Goal: Task Accomplishment & Management: Manage account settings

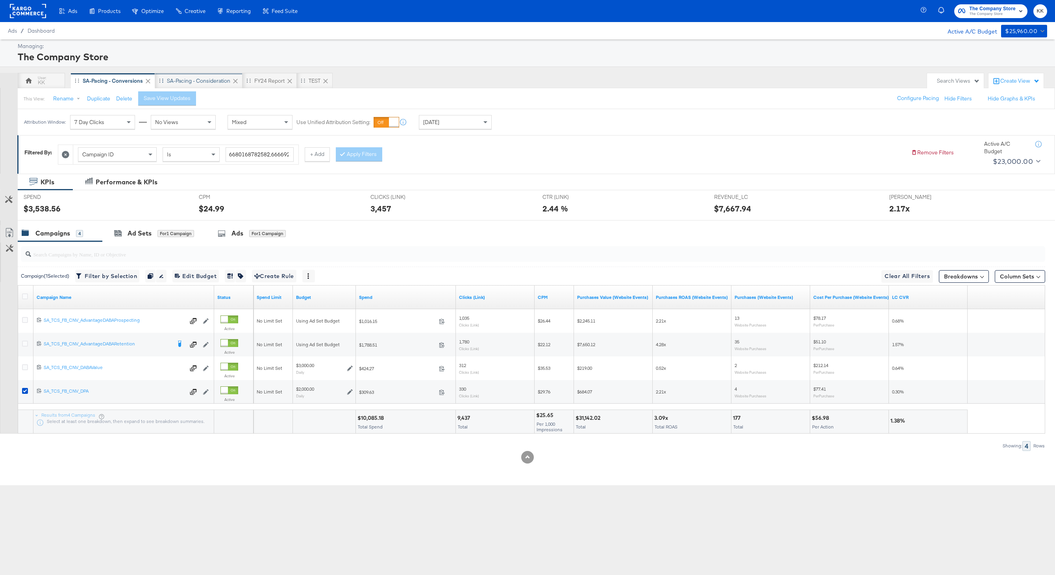
click at [207, 82] on div "SA-Pacing - Consideration" at bounding box center [198, 80] width 63 height 7
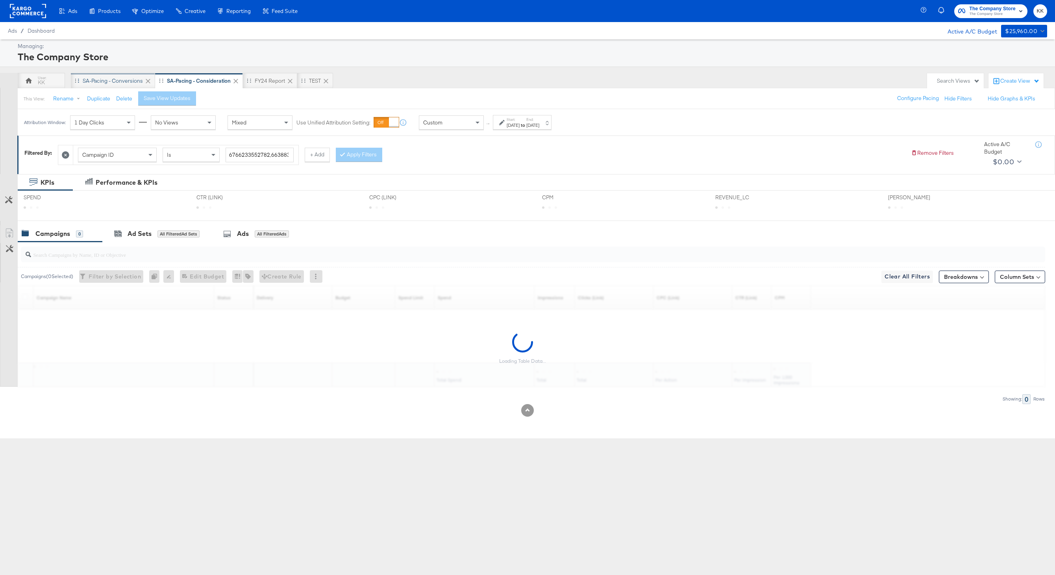
click at [97, 81] on div "SA-Pacing - Conversions" at bounding box center [113, 80] width 60 height 7
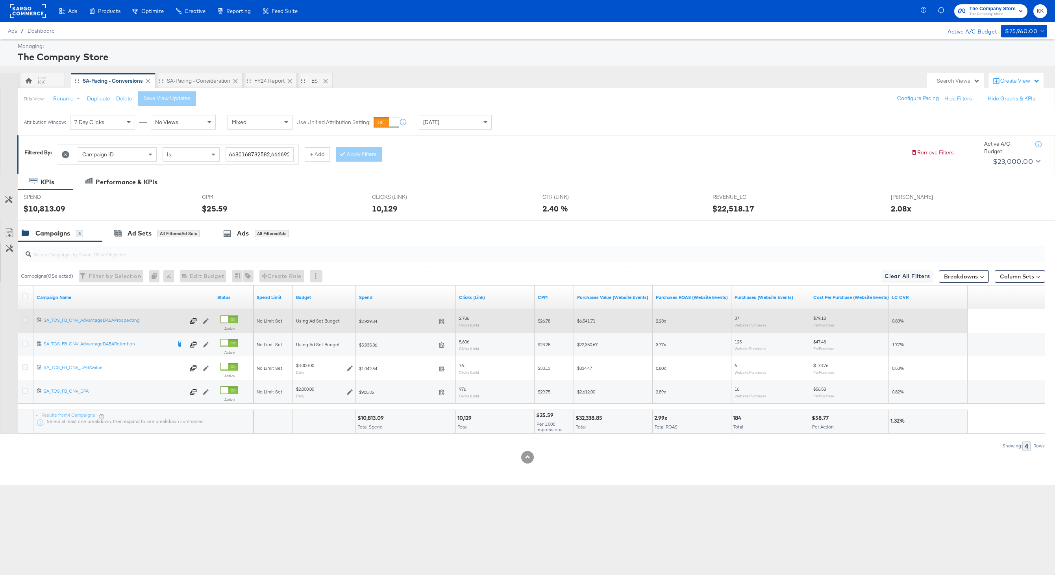
click at [25, 321] on icon at bounding box center [25, 320] width 6 height 6
click at [0, 0] on input "checkbox" at bounding box center [0, 0] width 0 height 0
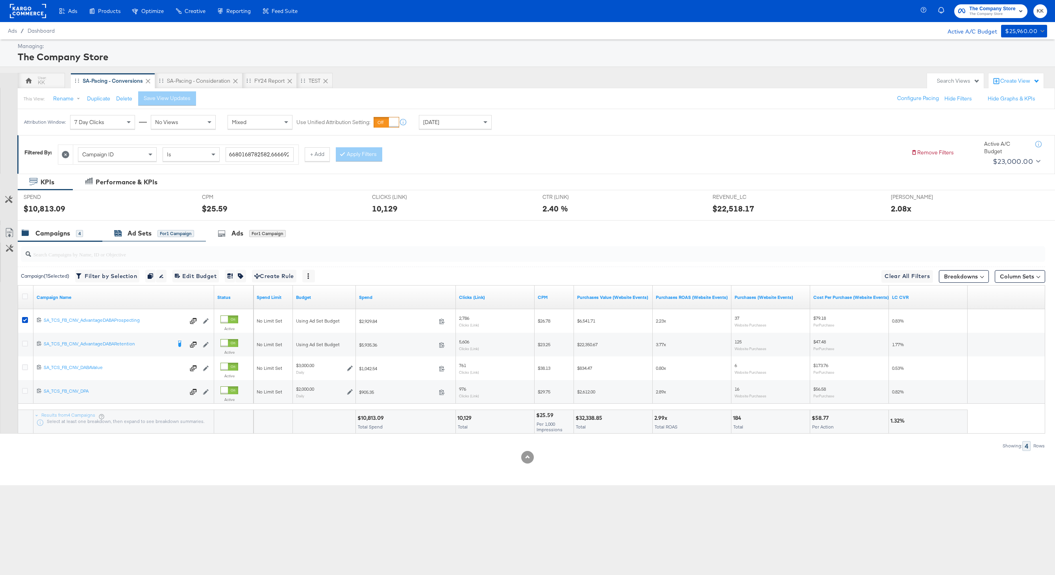
click at [140, 231] on div "Ad Sets" at bounding box center [140, 233] width 24 height 9
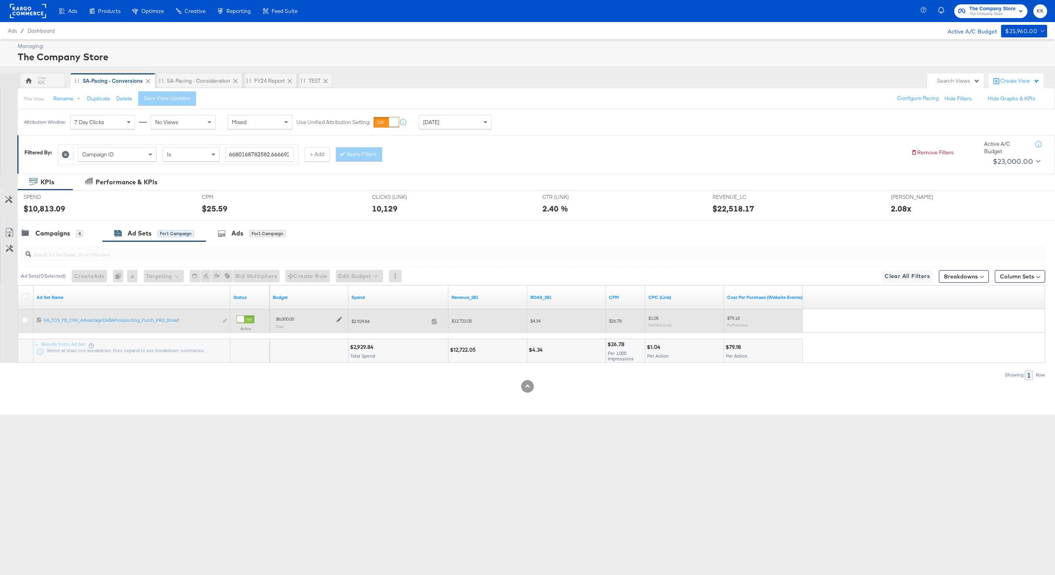
click at [343, 322] on div "$6,000.00 Daily" at bounding box center [309, 321] width 72 height 19
click at [342, 319] on icon at bounding box center [340, 319] width 6 height 6
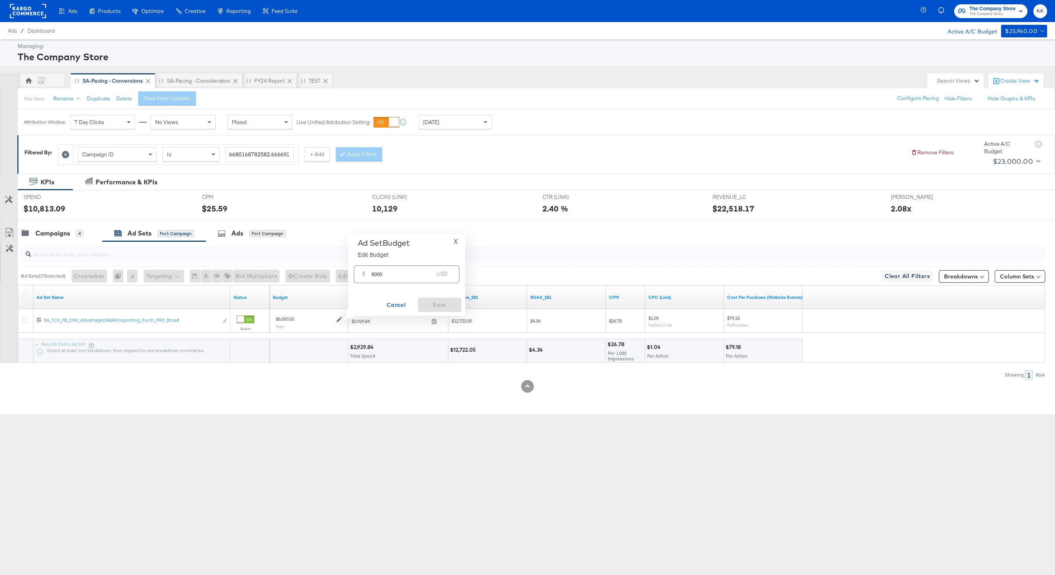
click at [378, 275] on input "6000" at bounding box center [403, 271] width 62 height 17
type input "6800"
click at [446, 305] on span "Save" at bounding box center [439, 305] width 37 height 10
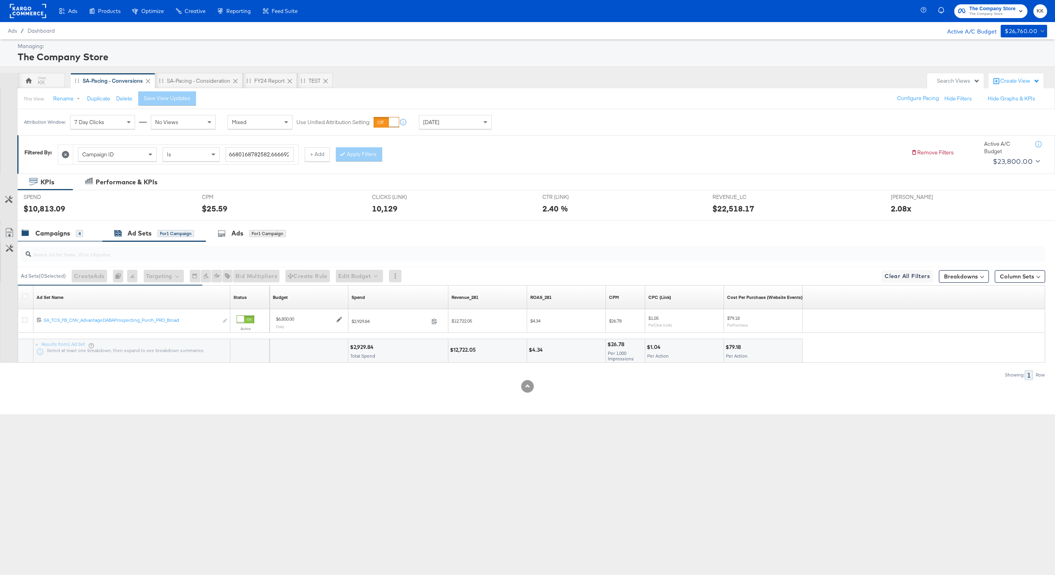
click at [84, 239] on div "Campaigns 4" at bounding box center [60, 233] width 85 height 17
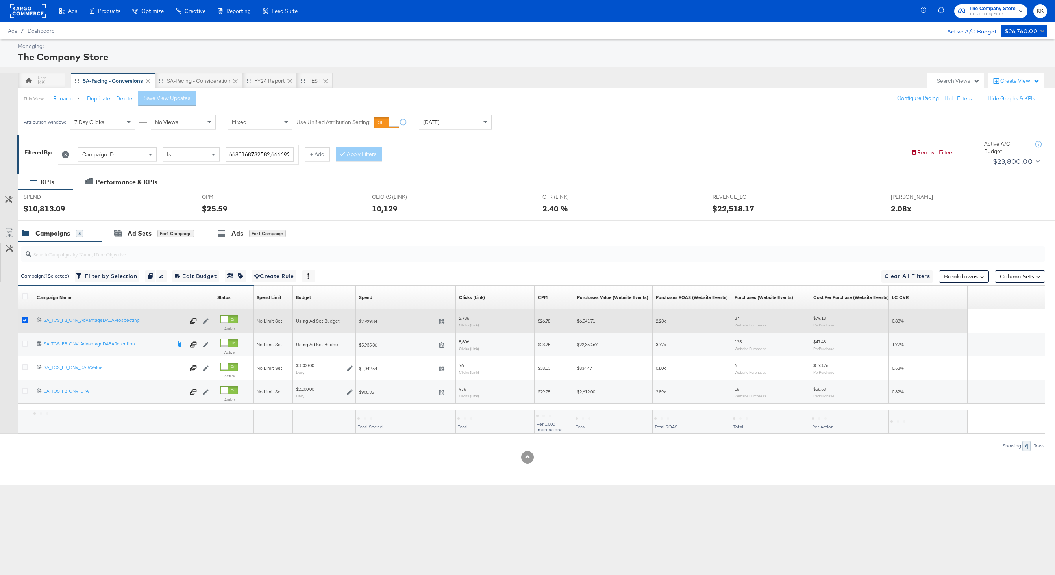
click at [24, 323] on icon at bounding box center [25, 320] width 6 height 6
click at [0, 0] on input "checkbox" at bounding box center [0, 0] width 0 height 0
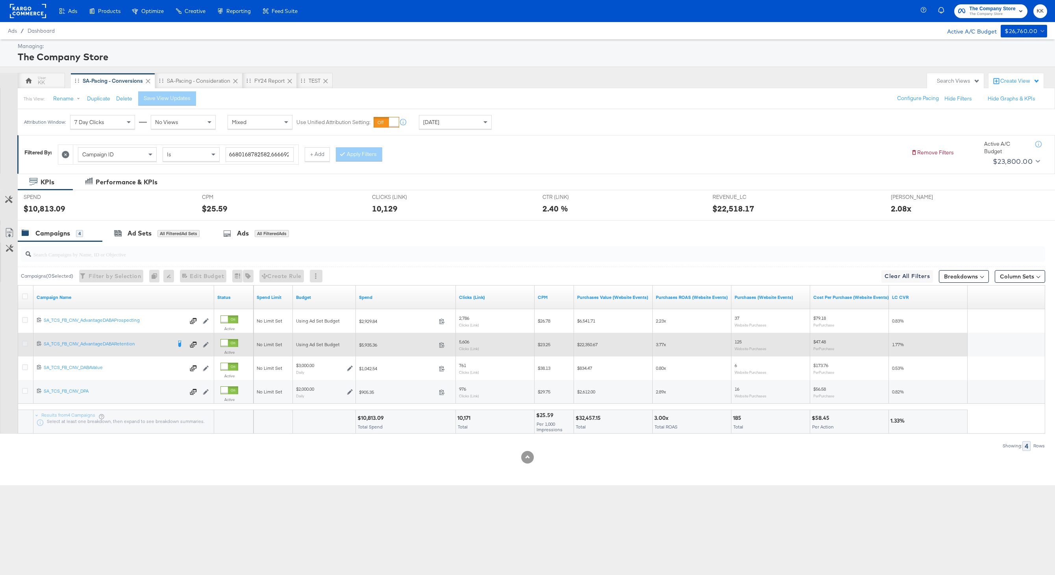
click at [25, 345] on icon at bounding box center [25, 344] width 6 height 6
click at [0, 0] on input "checkbox" at bounding box center [0, 0] width 0 height 0
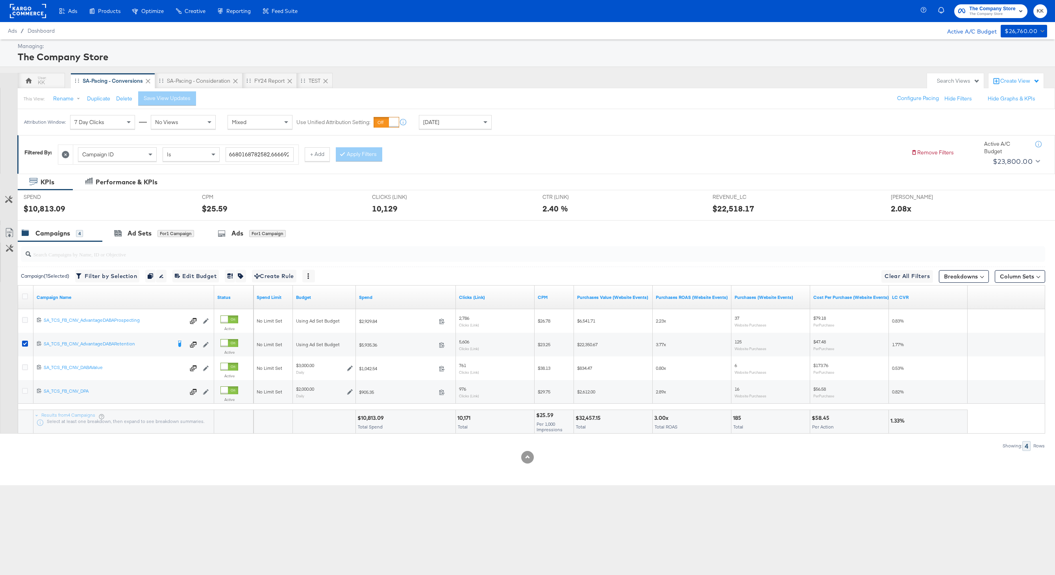
click at [164, 206] on div "$10,813.09" at bounding box center [107, 208] width 167 height 11
click at [164, 226] on div "Ad Sets for 1 Campaign" at bounding box center [154, 233] width 104 height 17
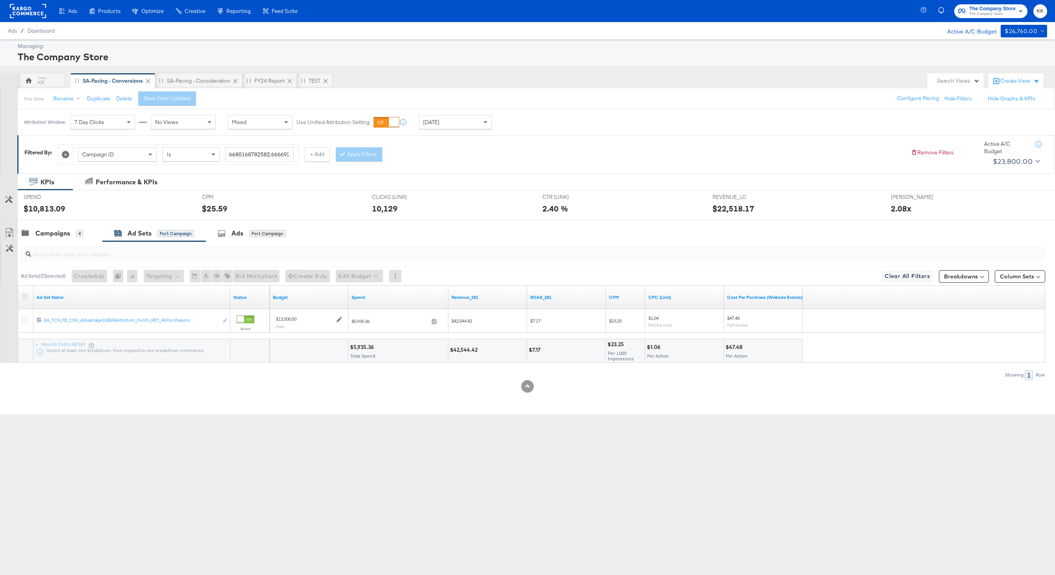
click at [26, 297] on icon at bounding box center [25, 296] width 6 height 6
click at [0, 0] on input "checkbox" at bounding box center [0, 0] width 0 height 0
click at [359, 282] on div "Ad Set ( 1 Selected) Create Ad Create 1 ad Cannot duplicate Adset from Advantag…" at bounding box center [531, 275] width 1027 height 19
click at [355, 279] on button "Edit Budget" at bounding box center [348, 276] width 47 height 13
click at [374, 299] on span "Edit Ad Set Budget" at bounding box center [351, 296] width 45 height 10
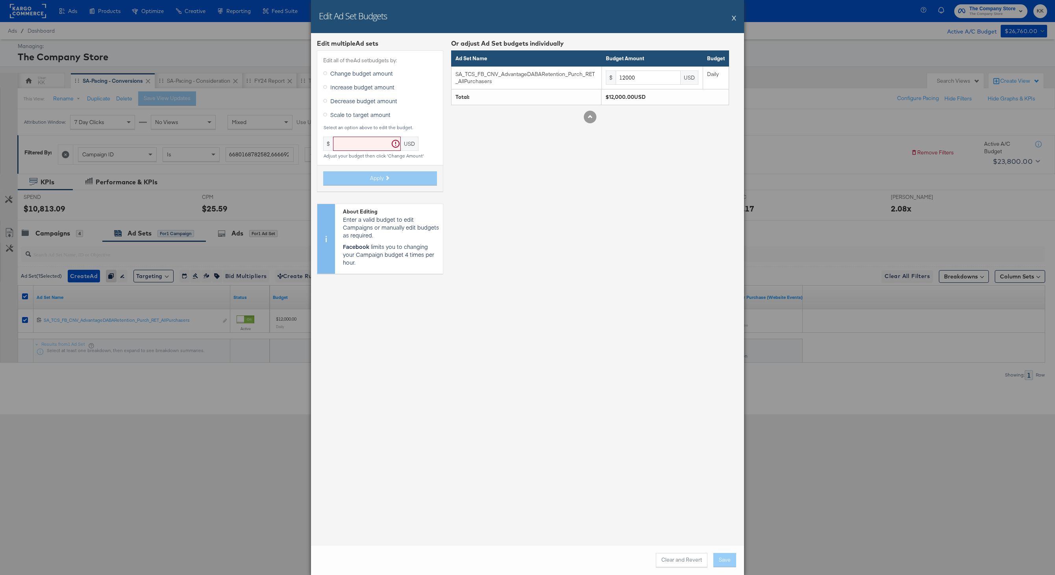
click at [345, 86] on span "Increase budget amount" at bounding box center [362, 87] width 64 height 8
click at [0, 0] on input "Increase budget amount" at bounding box center [0, 0] width 0 height 0
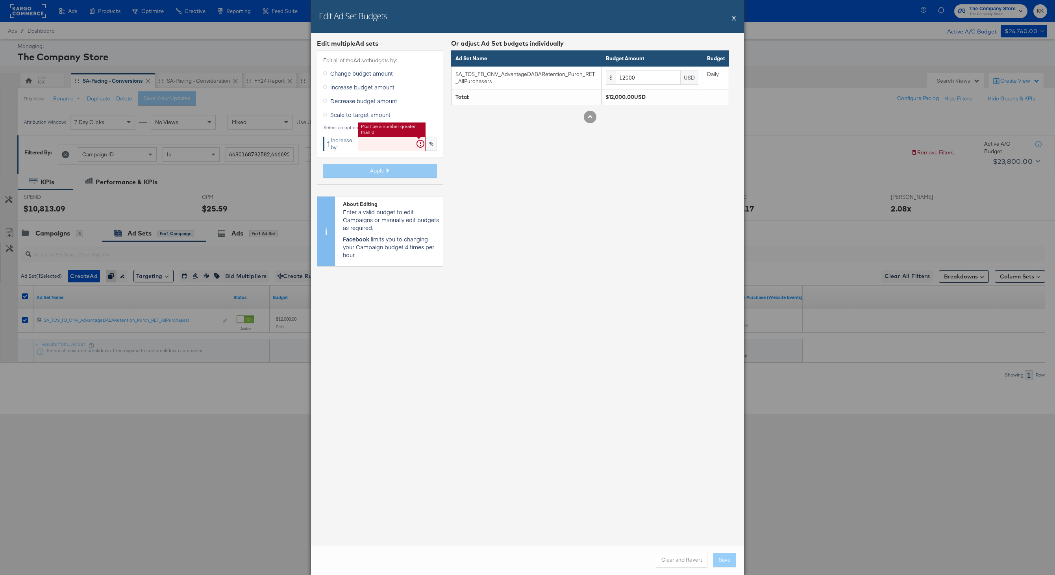
click at [368, 140] on input "text" at bounding box center [392, 144] width 68 height 15
type input "19"
click at [380, 172] on span "Apply" at bounding box center [377, 170] width 14 height 7
type input "14280"
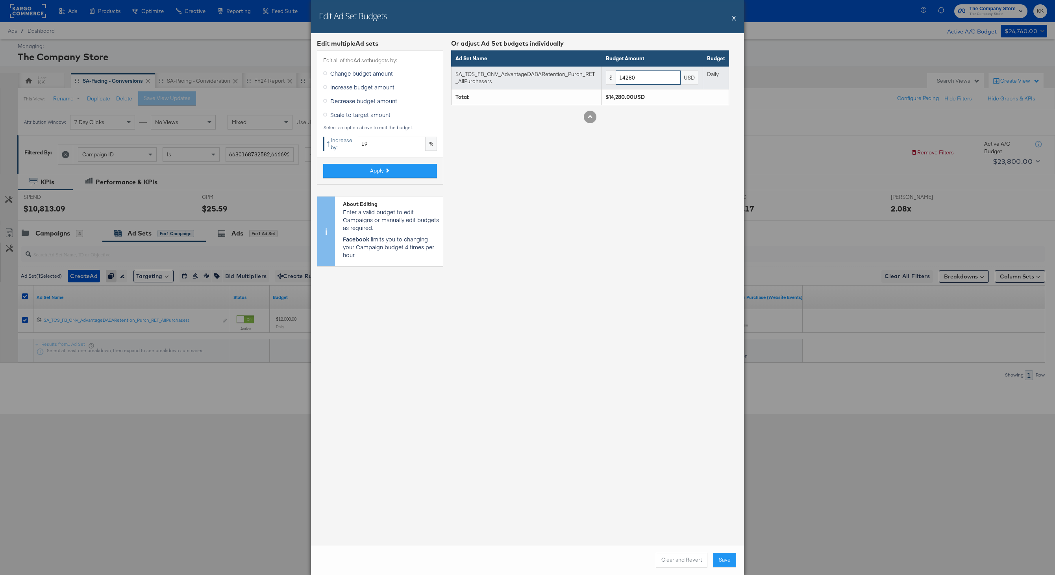
drag, startPoint x: 640, startPoint y: 78, endPoint x: 582, endPoint y: 78, distance: 57.5
click at [582, 78] on tr "SA_TCS_FB_CNV_AdvantageDABARetention_Purch_RET_AllPurchasers $ 14280 USD Daily" at bounding box center [591, 77] width 278 height 23
click at [732, 568] on div "Clear and Revert Save" at bounding box center [527, 560] width 433 height 30
click at [730, 564] on button "Save" at bounding box center [724, 560] width 23 height 14
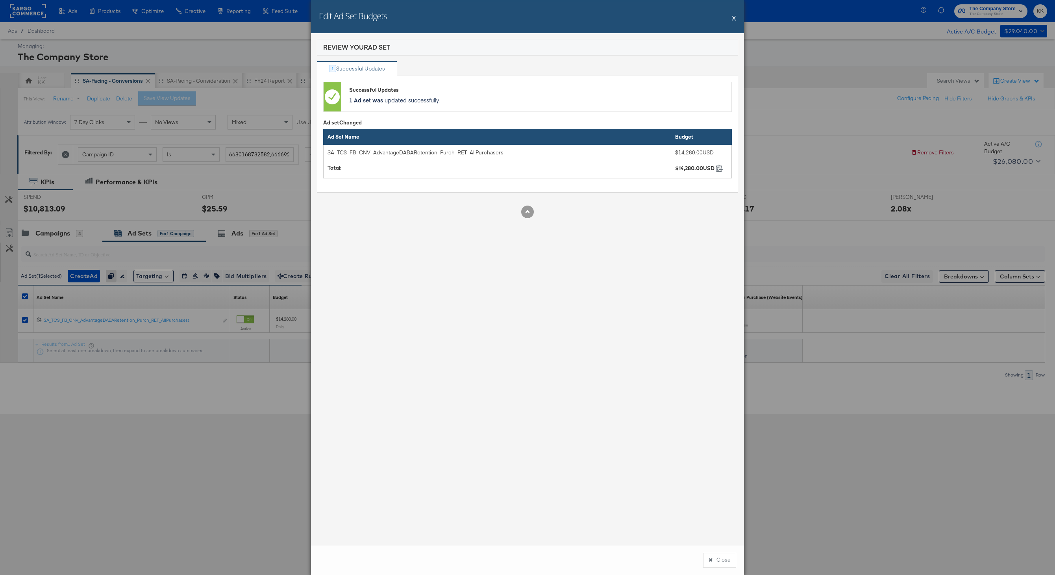
click at [714, 558] on button "Close" at bounding box center [719, 560] width 33 height 14
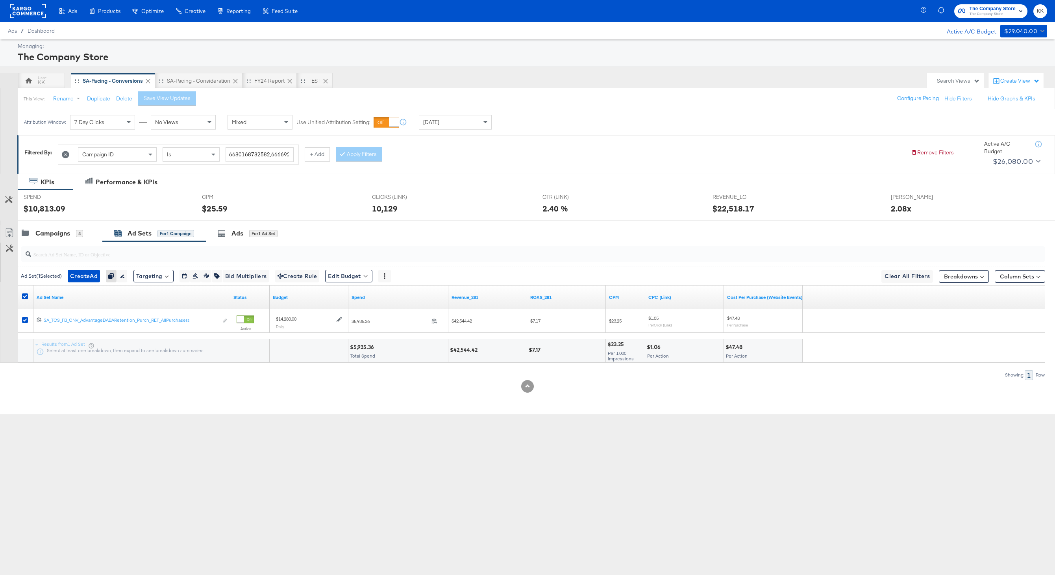
click at [48, 224] on div at bounding box center [527, 223] width 1055 height 6
click at [46, 234] on div "Campaigns" at bounding box center [52, 233] width 35 height 9
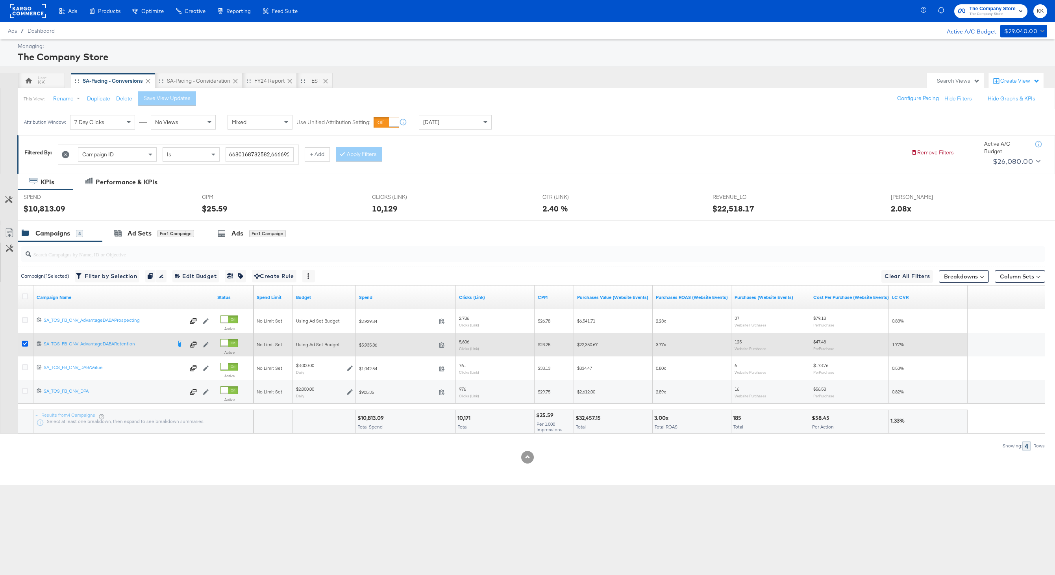
click at [24, 342] on icon at bounding box center [25, 344] width 6 height 6
click at [0, 0] on input "checkbox" at bounding box center [0, 0] width 0 height 0
